Goal: Transaction & Acquisition: Obtain resource

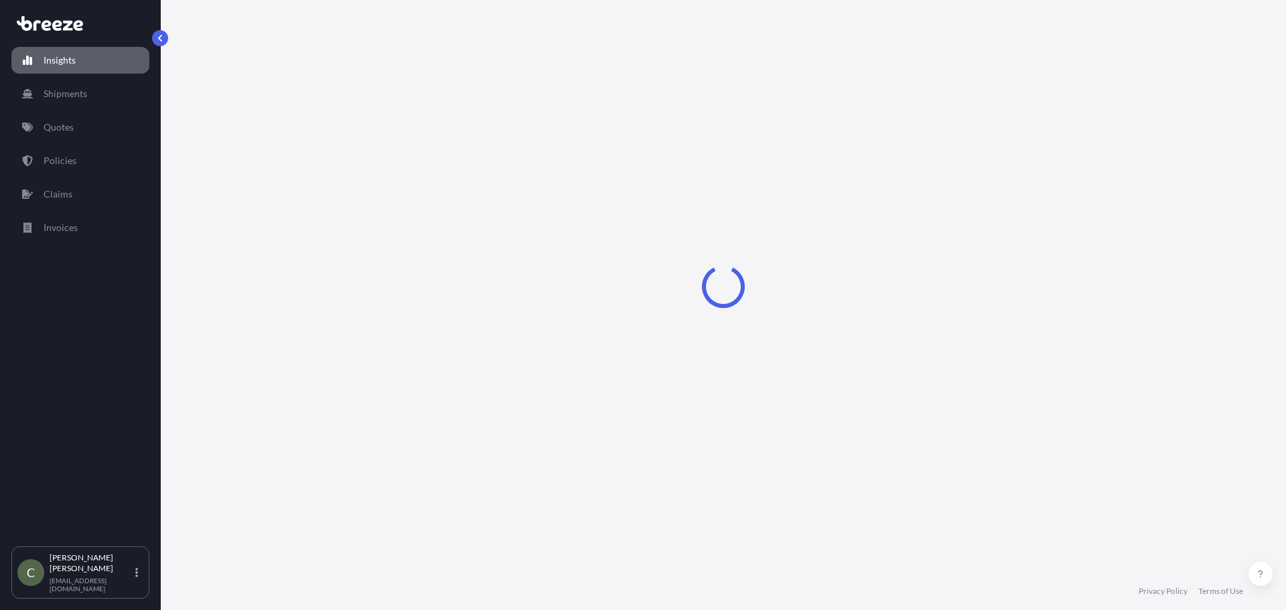
select select "2025"
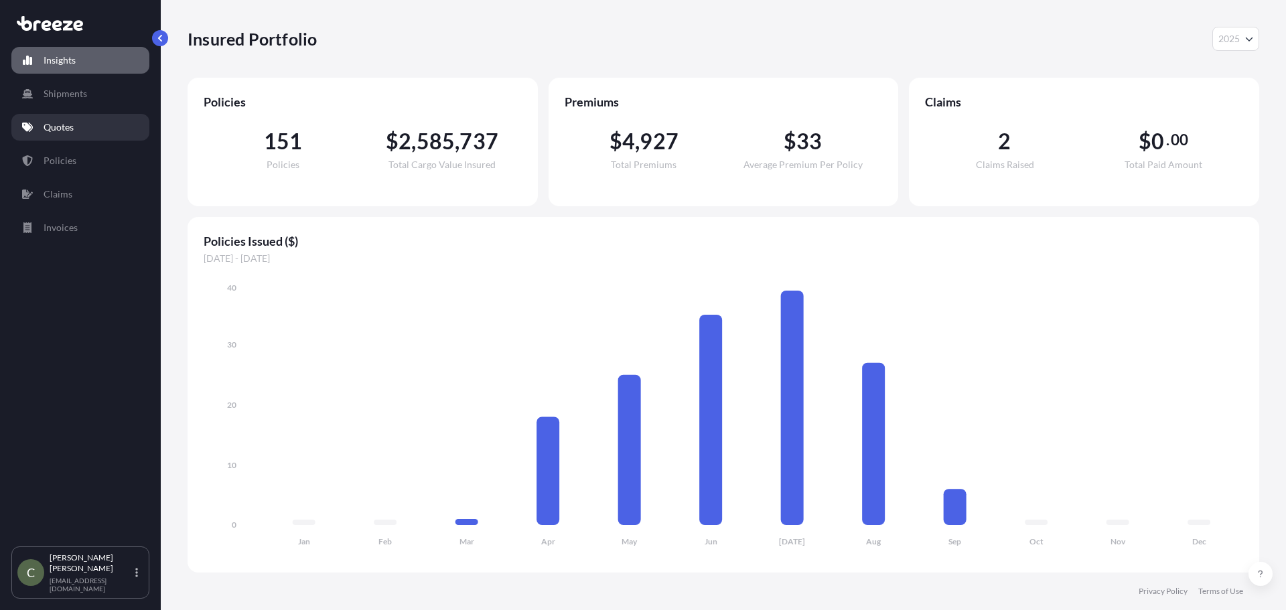
click at [61, 129] on p "Quotes" at bounding box center [59, 127] width 30 height 13
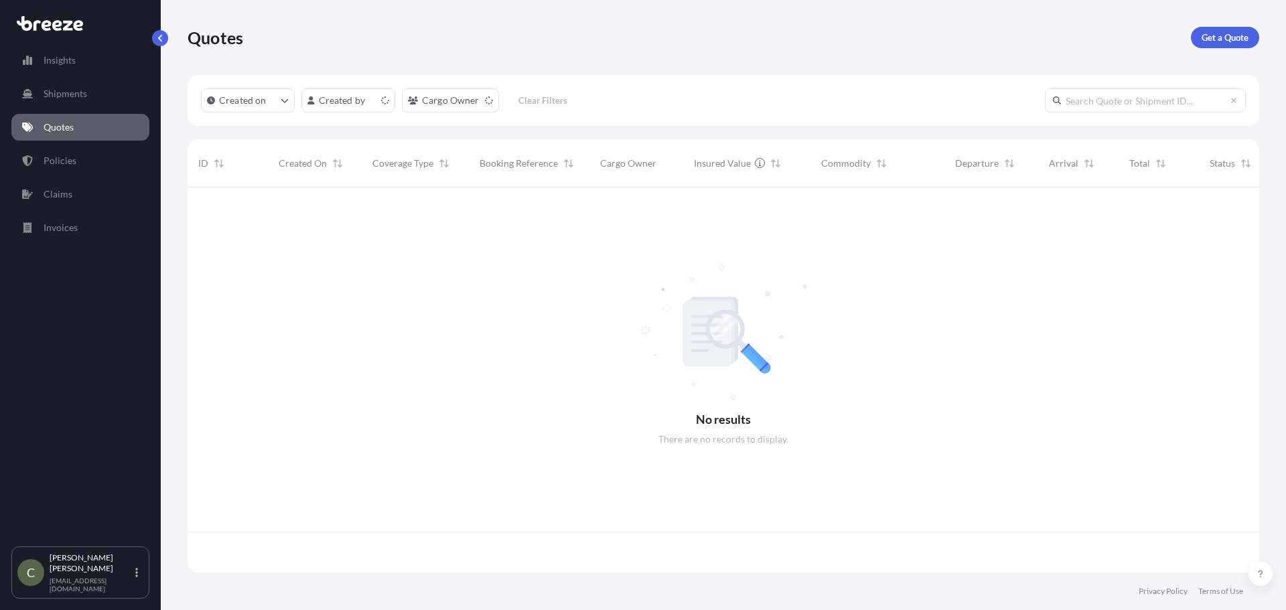
scroll to position [383, 1062]
click at [1229, 42] on p "Get a Quote" at bounding box center [1225, 37] width 47 height 13
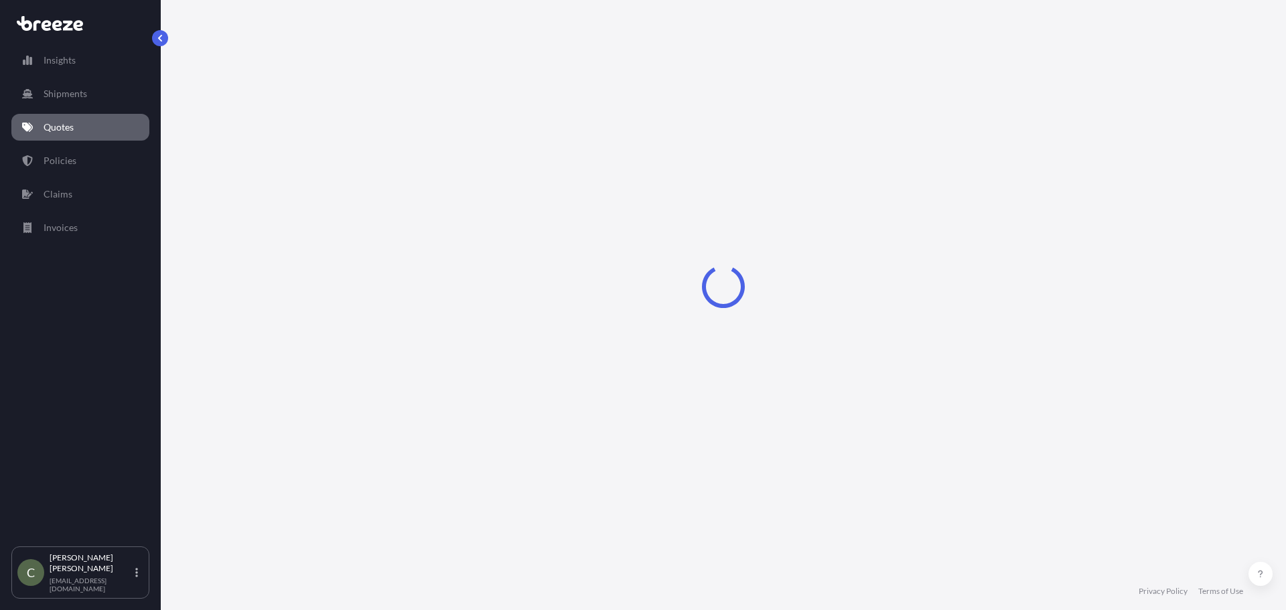
select select "Sea"
select select "1"
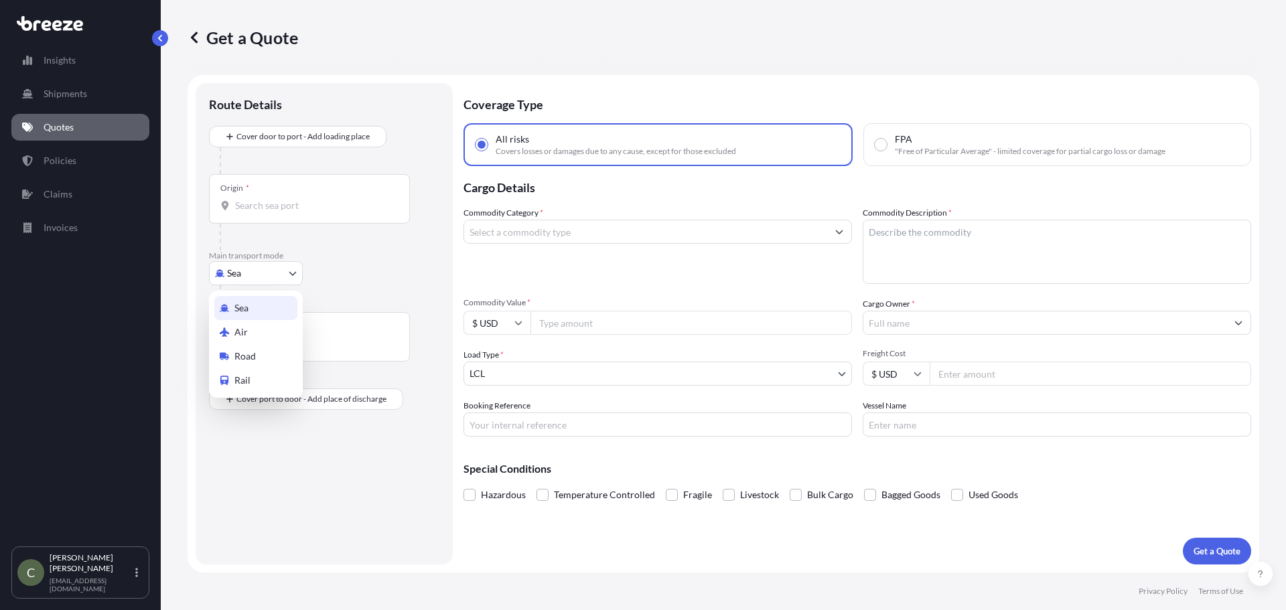
click at [292, 275] on body "Insights Shipments Quotes Policies Claims Invoices C [PERSON_NAME] [EMAIL_ADDRE…" at bounding box center [643, 305] width 1286 height 610
click at [248, 350] on span "Road" at bounding box center [244, 356] width 21 height 13
select select "Road"
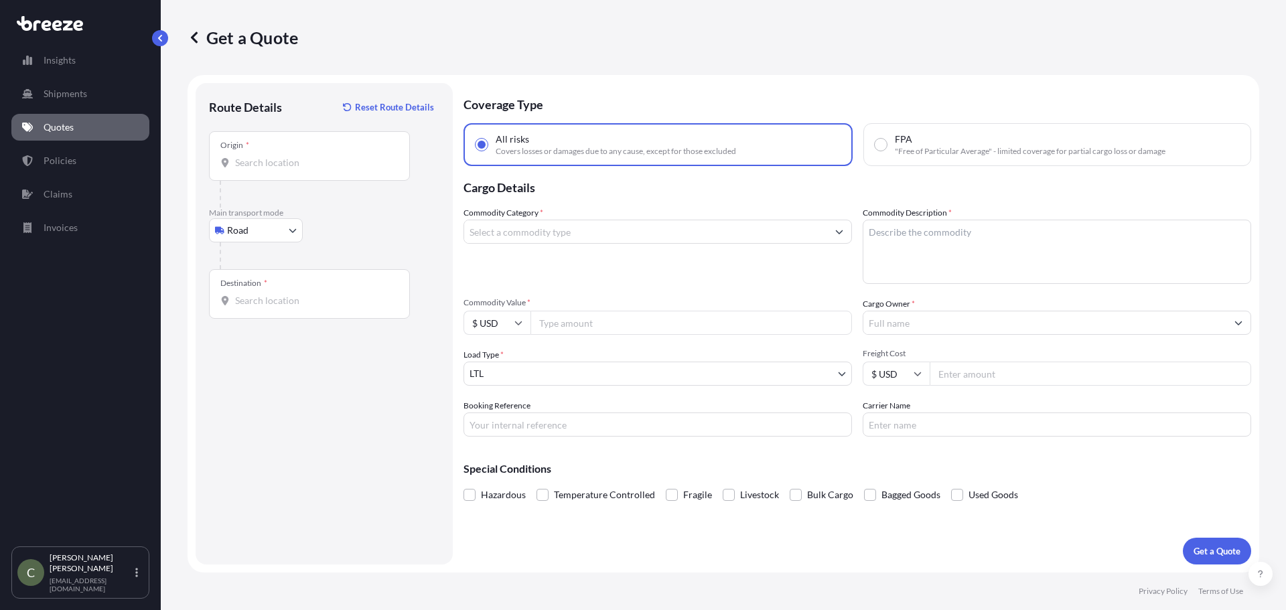
click at [270, 174] on div "Origin *" at bounding box center [309, 156] width 201 height 50
click at [270, 169] on input "Origin *" at bounding box center [314, 162] width 158 height 13
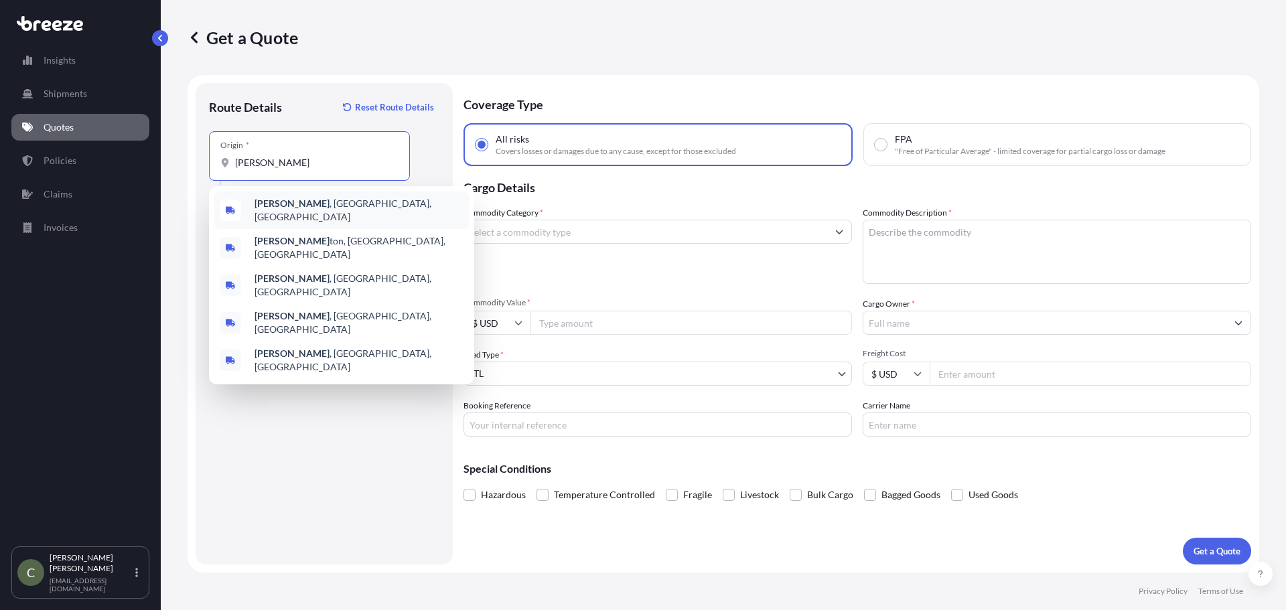
click at [267, 214] on div "[GEOGRAPHIC_DATA] , [GEOGRAPHIC_DATA], [GEOGRAPHIC_DATA]" at bounding box center [341, 211] width 255 height 38
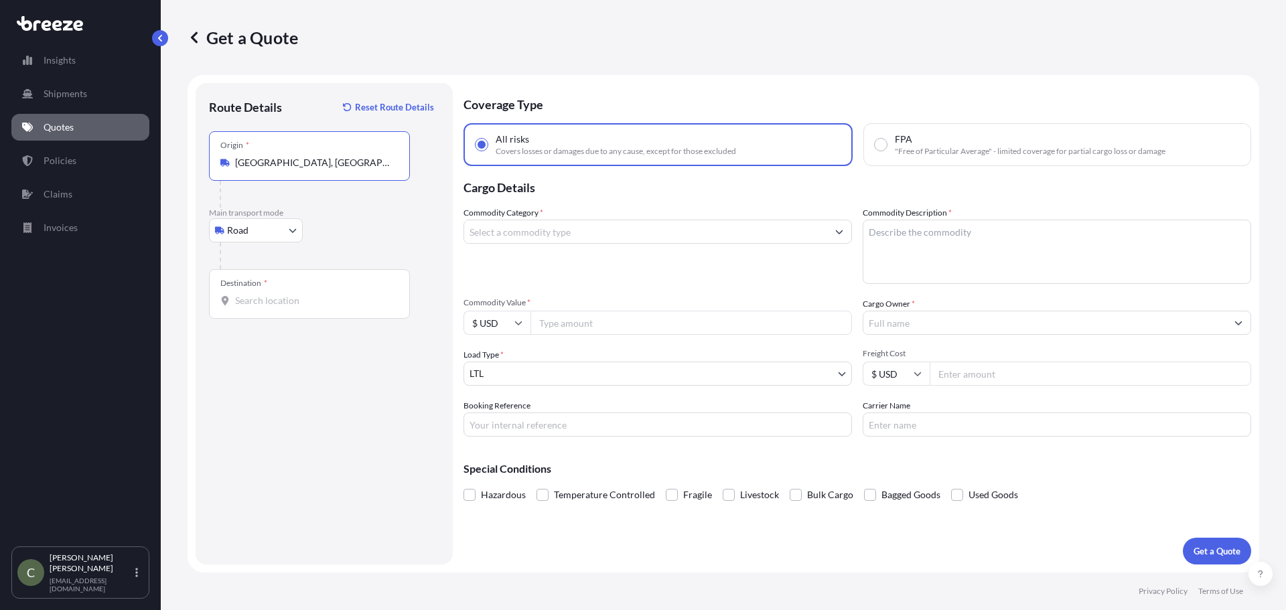
type input "[GEOGRAPHIC_DATA], [GEOGRAPHIC_DATA], [GEOGRAPHIC_DATA]"
click at [261, 303] on input "Destination *" at bounding box center [314, 300] width 158 height 13
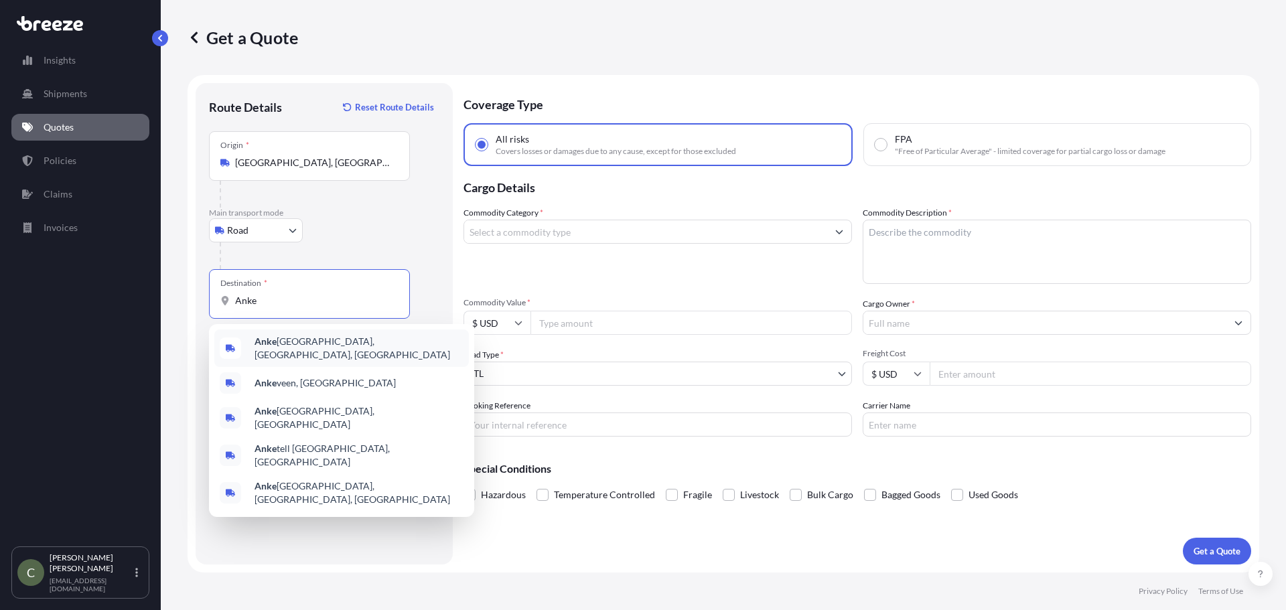
click at [281, 350] on span "Anke [GEOGRAPHIC_DATA], [GEOGRAPHIC_DATA], [GEOGRAPHIC_DATA]" at bounding box center [359, 348] width 209 height 27
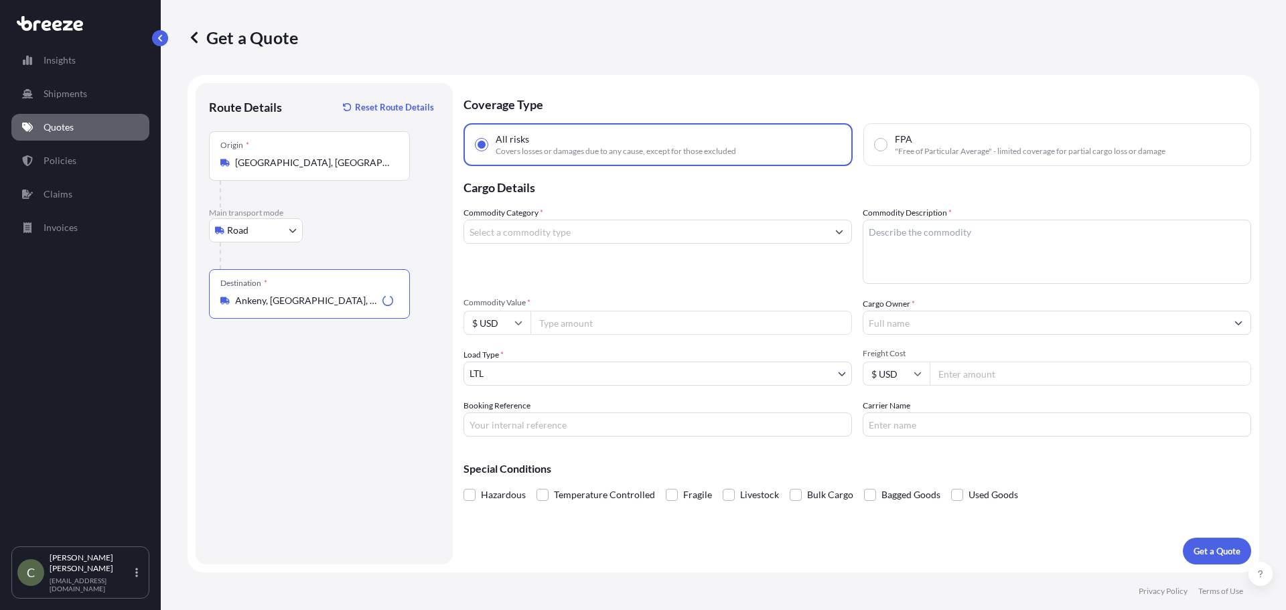
type input "Ankeny, [GEOGRAPHIC_DATA], [GEOGRAPHIC_DATA]"
click at [532, 228] on input "Commodity Category *" at bounding box center [645, 232] width 363 height 24
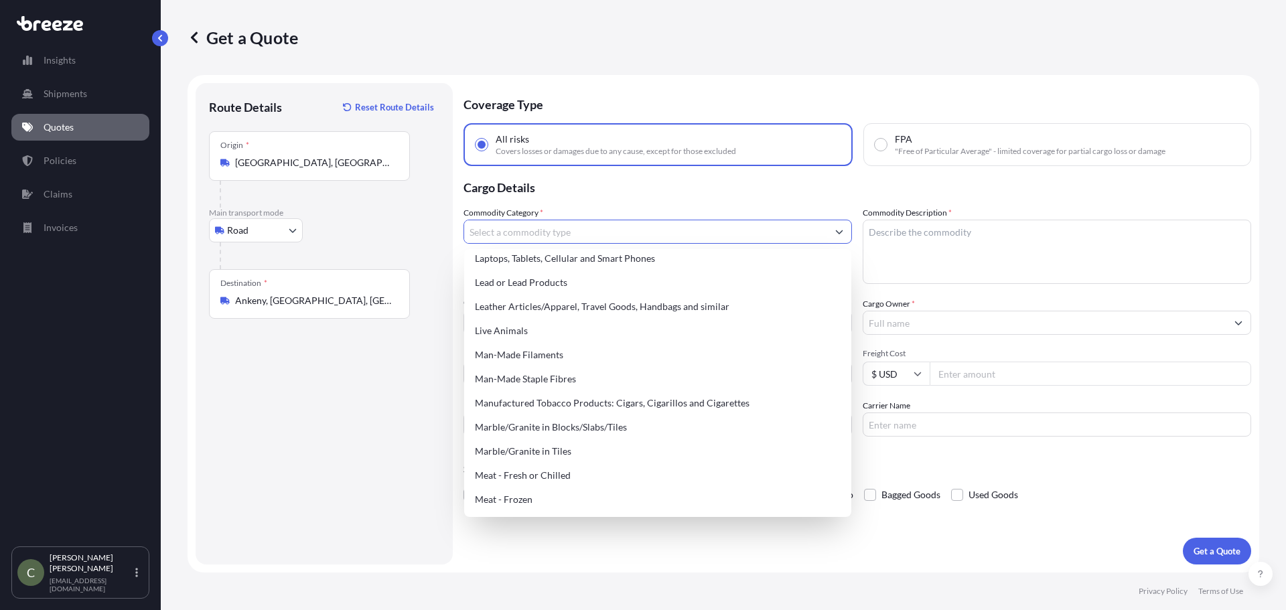
scroll to position [1761, 0]
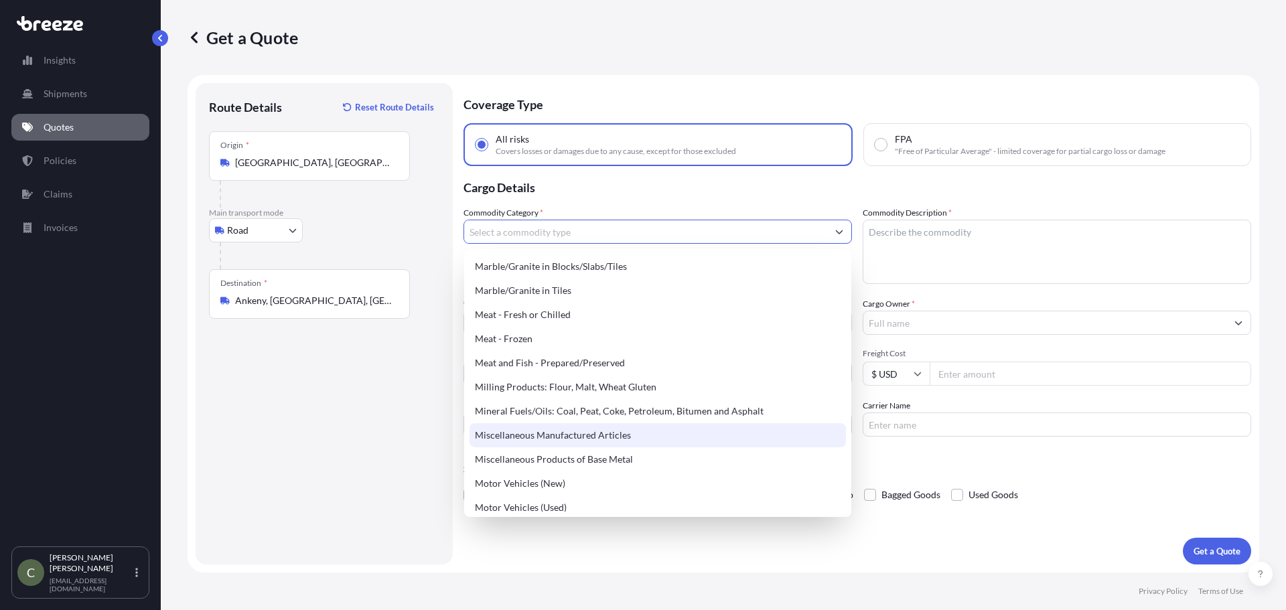
click at [602, 433] on div "Miscellaneous Manufactured Articles" at bounding box center [658, 435] width 377 height 24
type input "Miscellaneous Manufactured Articles"
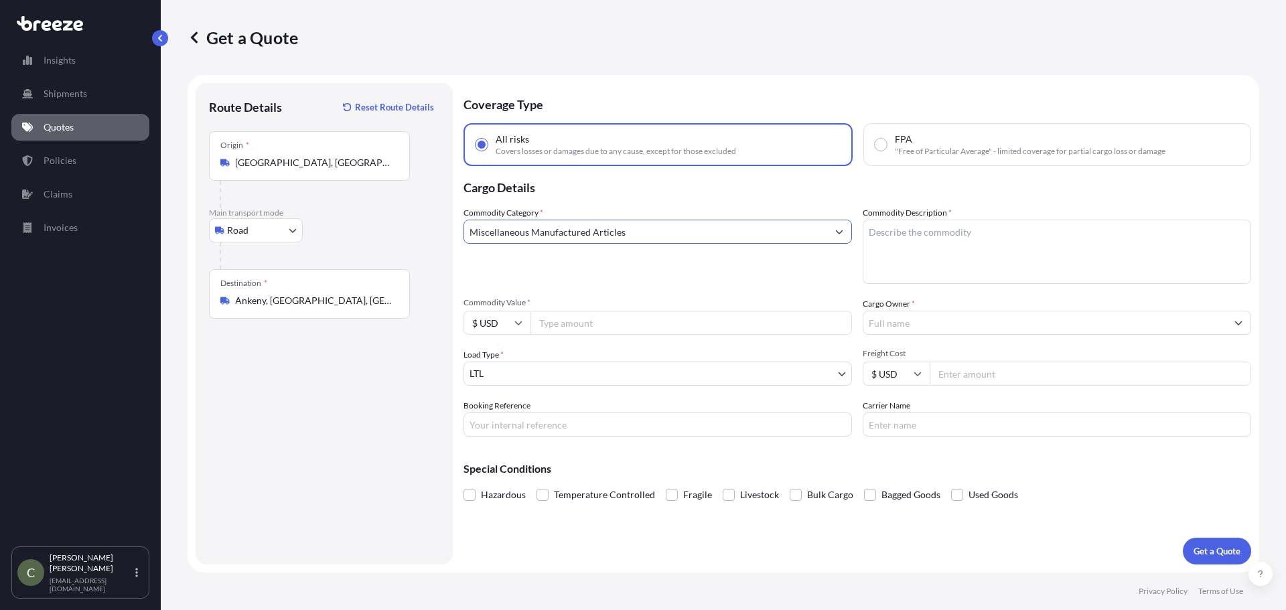
click at [958, 255] on textarea "Commodity Description *" at bounding box center [1057, 252] width 389 height 64
type textarea "Tube"
click at [688, 320] on input "Commodity Value *" at bounding box center [692, 323] width 322 height 24
type input "2000"
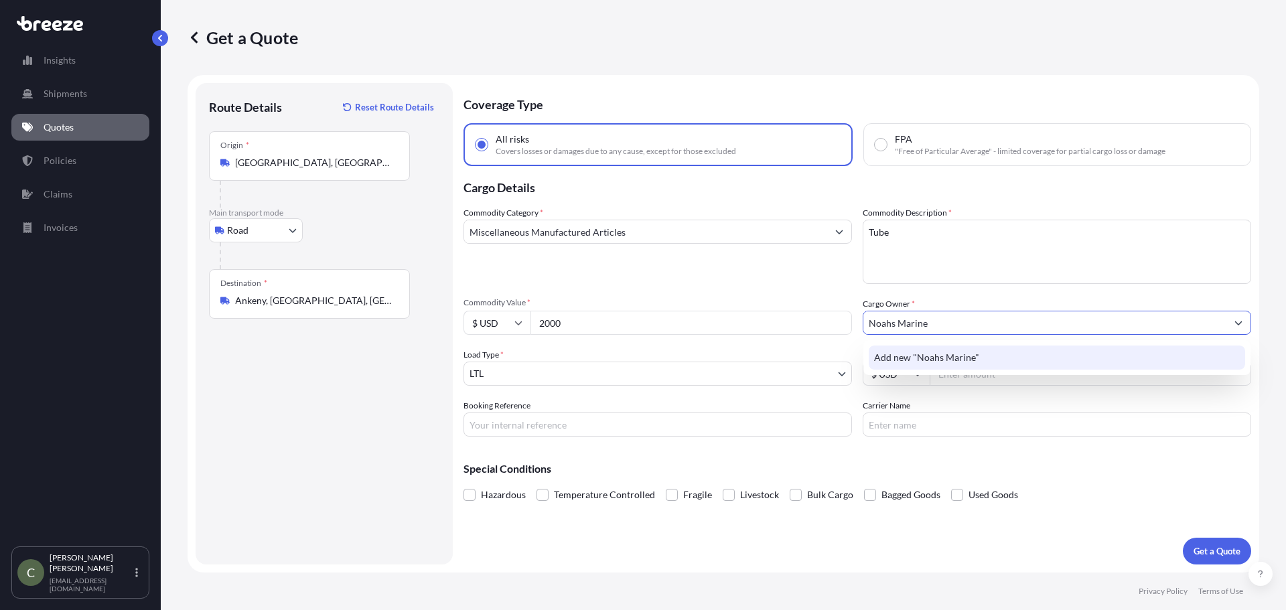
click at [918, 359] on span "Add new "Noahs Marine"" at bounding box center [926, 357] width 105 height 13
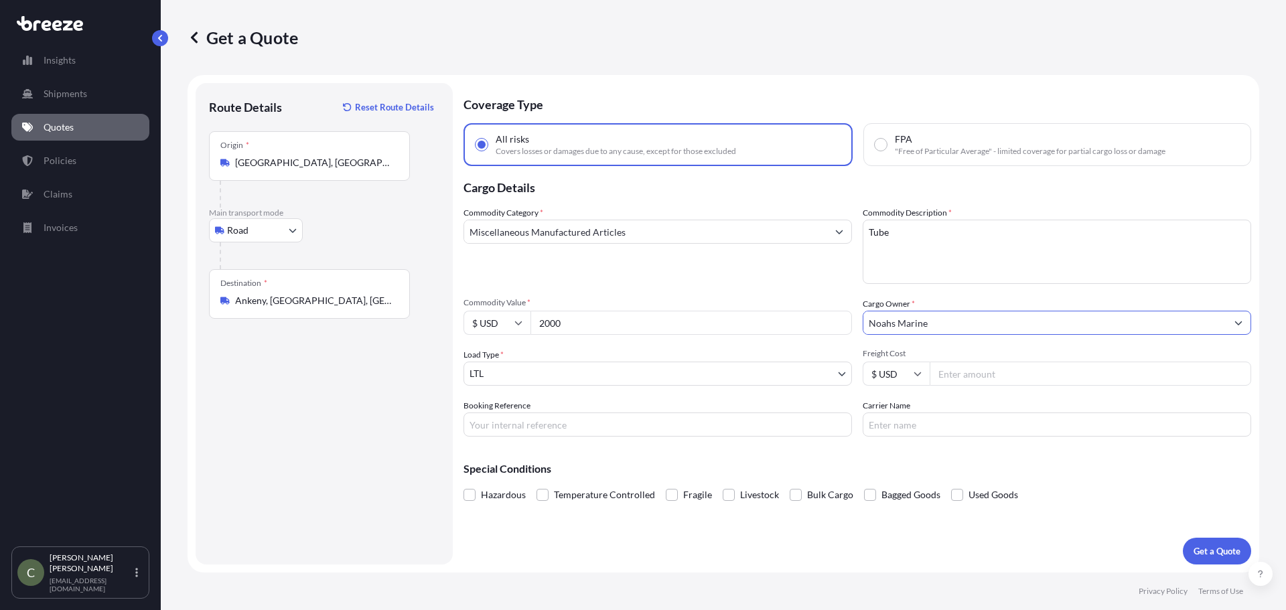
type input "Noahs Marine"
click at [953, 368] on input "Freight Cost" at bounding box center [1091, 374] width 322 height 24
type input "602.03"
click at [1215, 551] on p "Get a Quote" at bounding box center [1217, 551] width 47 height 13
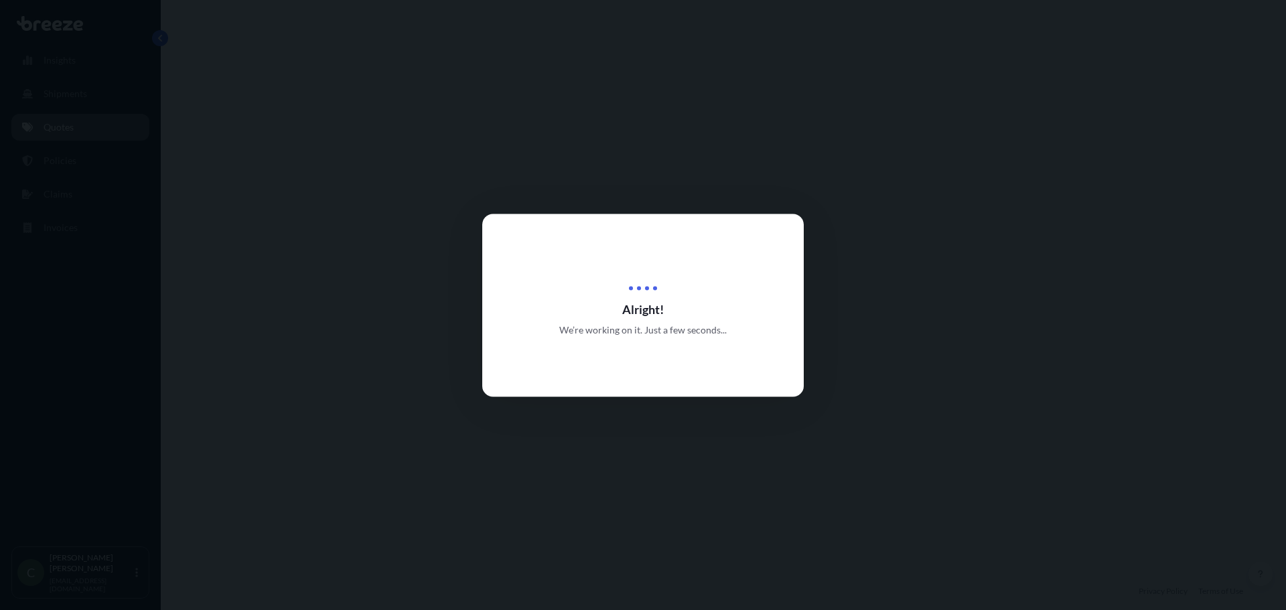
select select "Road"
select select "1"
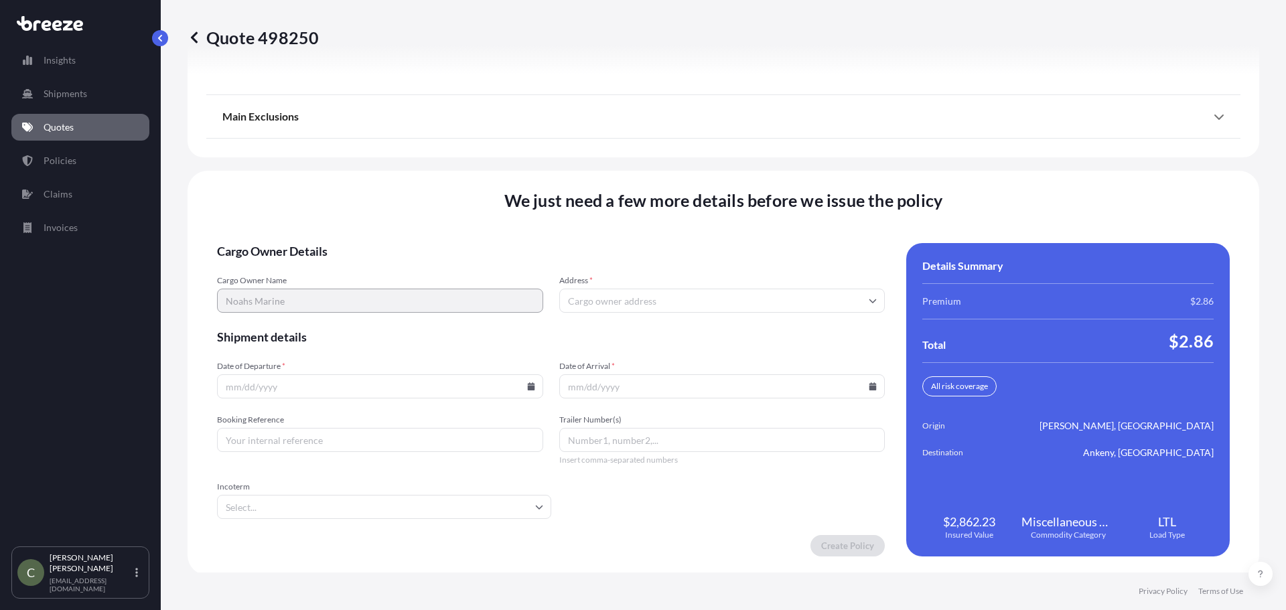
scroll to position [1729, 0]
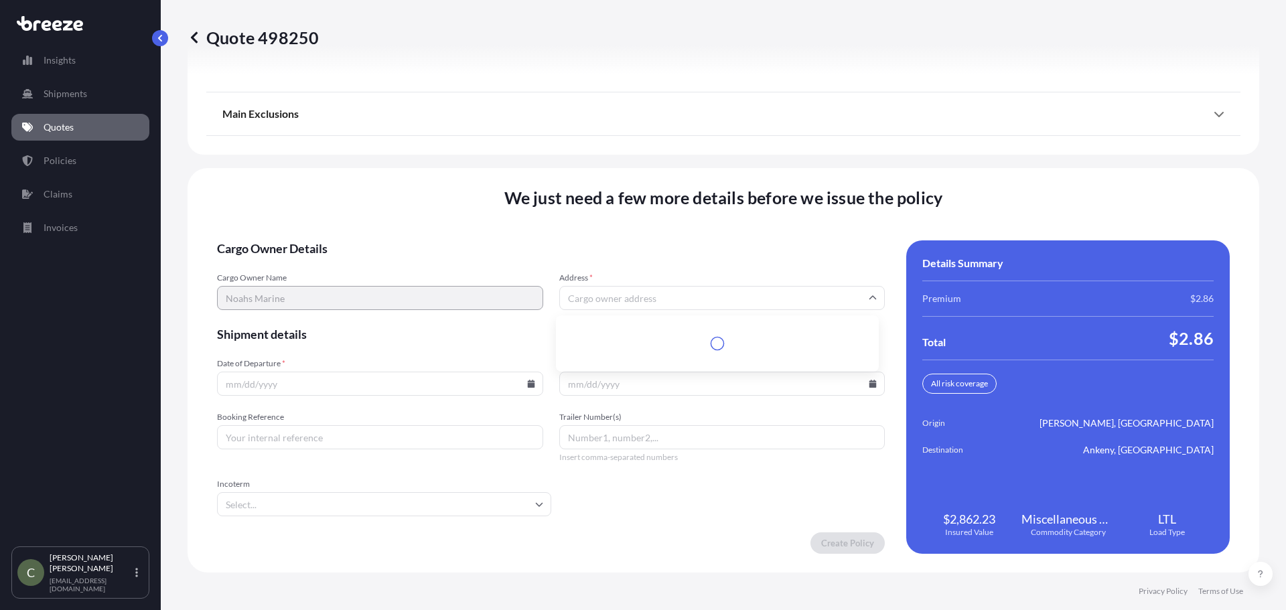
click at [611, 293] on input "Address *" at bounding box center [722, 298] width 326 height 24
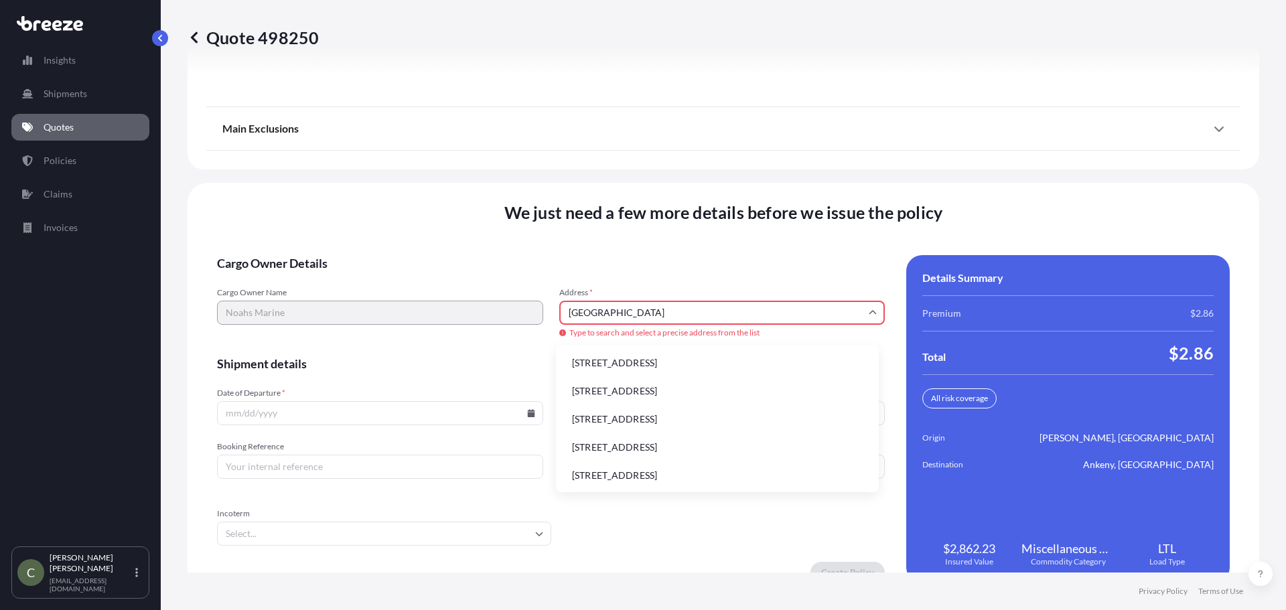
click at [640, 361] on li "[STREET_ADDRESS]" at bounding box center [717, 362] width 312 height 25
type input "[STREET_ADDRESS]"
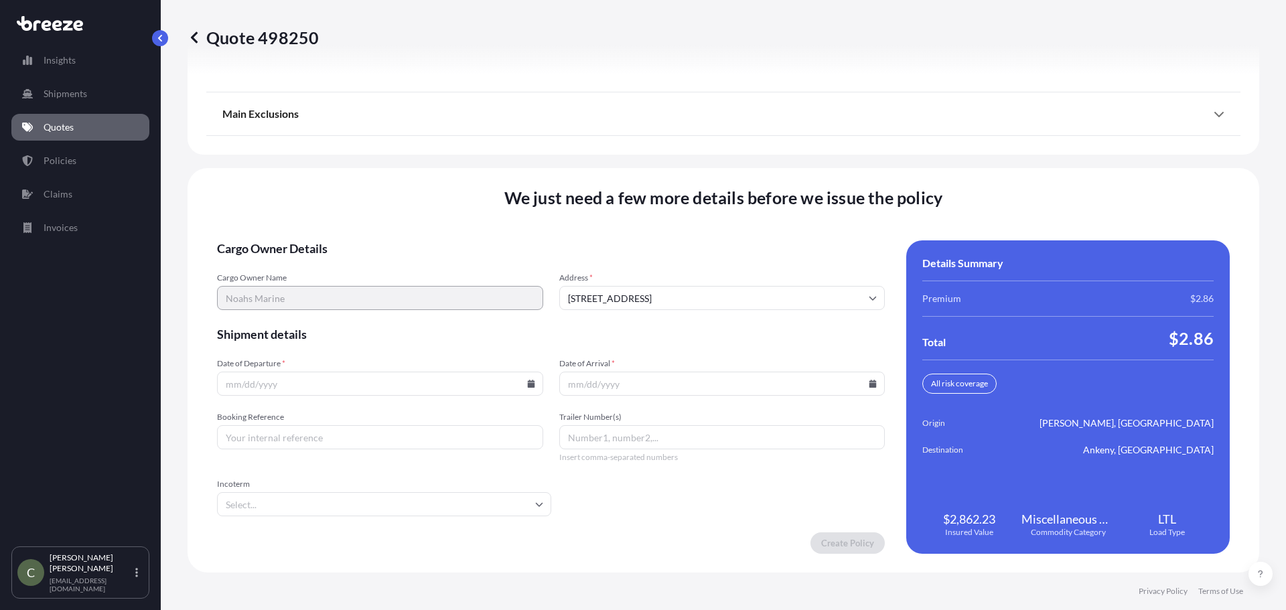
click at [550, 350] on form "Cargo Owner Details Cargo Owner Name Noahs Marine Address * [STREET_ADDRESS] Sh…" at bounding box center [551, 398] width 668 height 314
click at [360, 381] on input "Date of Departure *" at bounding box center [380, 384] width 326 height 24
click at [527, 384] on icon at bounding box center [530, 384] width 7 height 8
click at [412, 214] on button "5" at bounding box center [409, 213] width 21 height 21
type input "[DATE]"
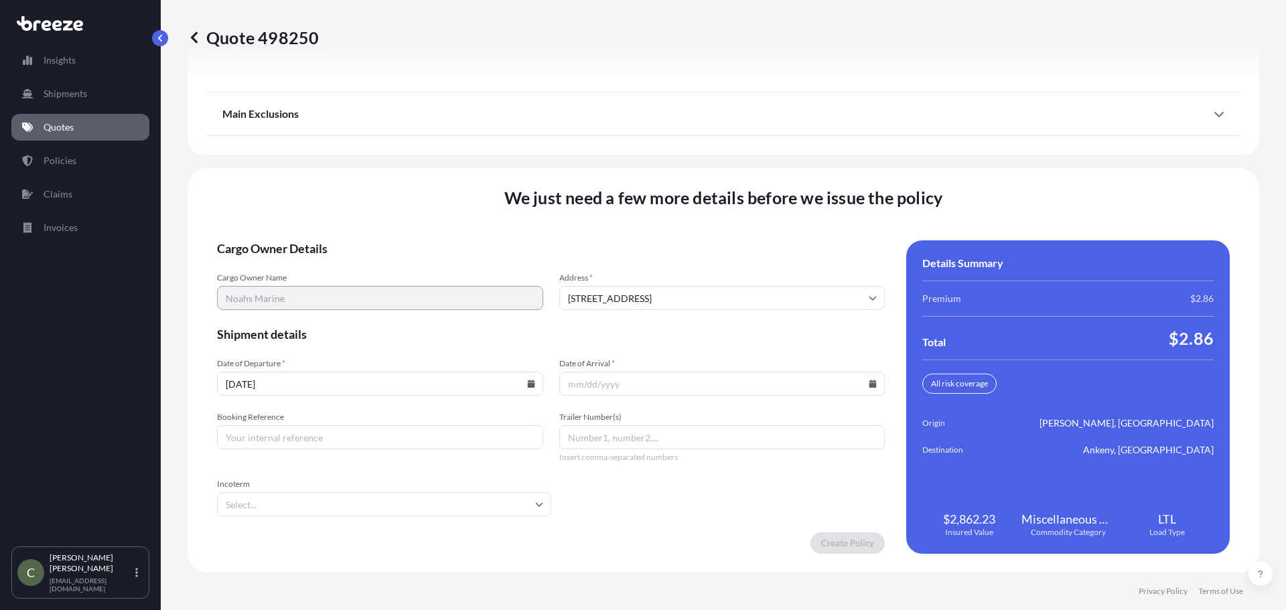
click at [869, 383] on icon at bounding box center [873, 384] width 8 height 8
click at [716, 244] on button "11" at bounding box center [717, 238] width 21 height 21
type input "[DATE]"
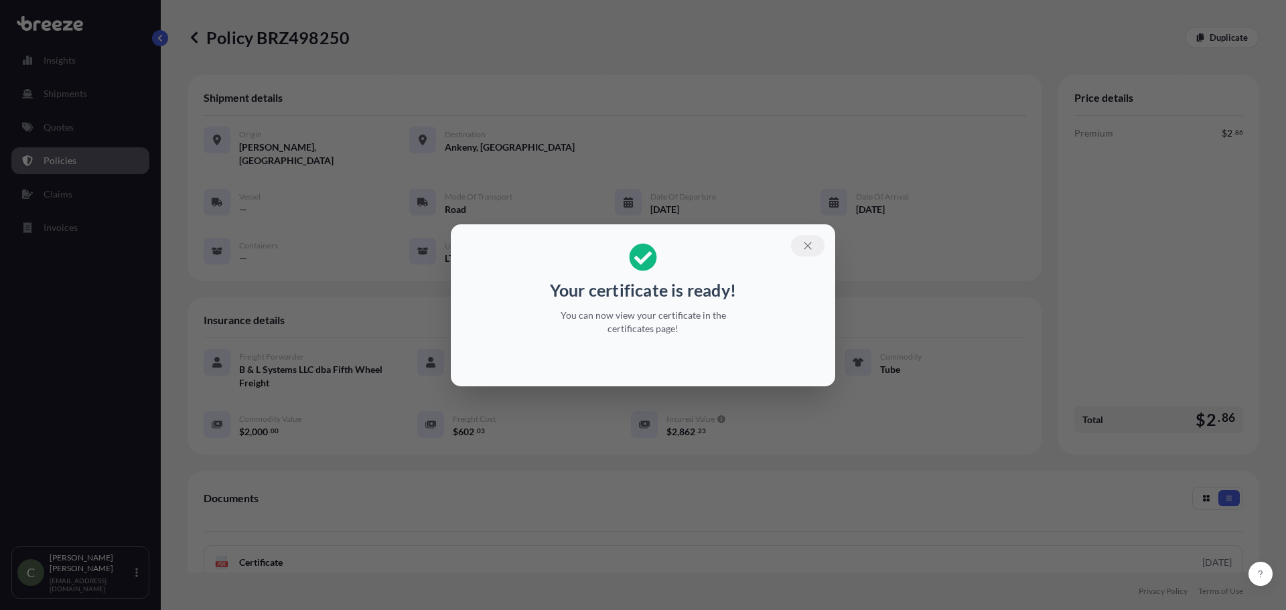
click at [809, 242] on icon "button" at bounding box center [808, 246] width 12 height 12
